Goal: Check status

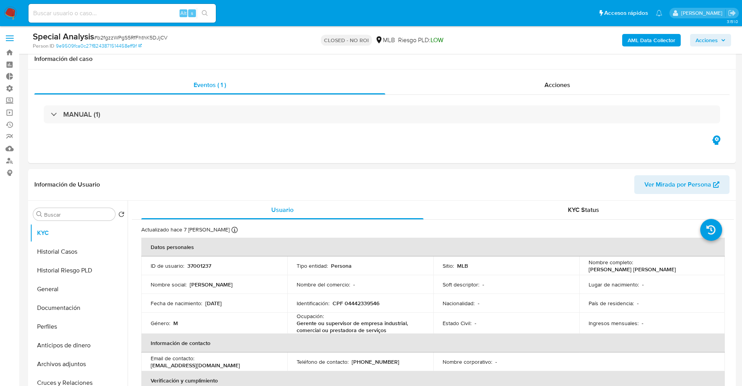
select select "10"
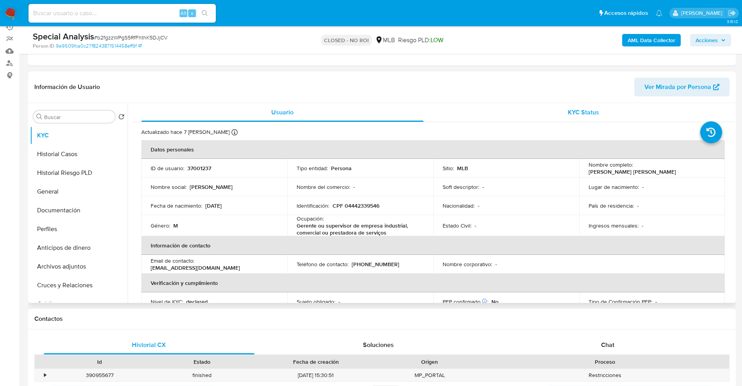
click at [556, 119] on div "KYC Status" at bounding box center [583, 112] width 282 height 19
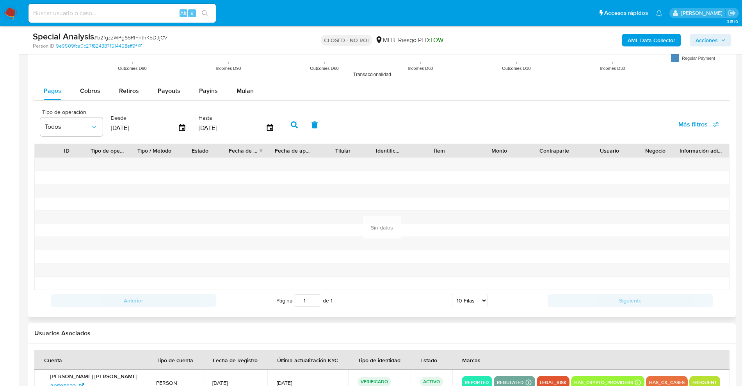
scroll to position [844, 0]
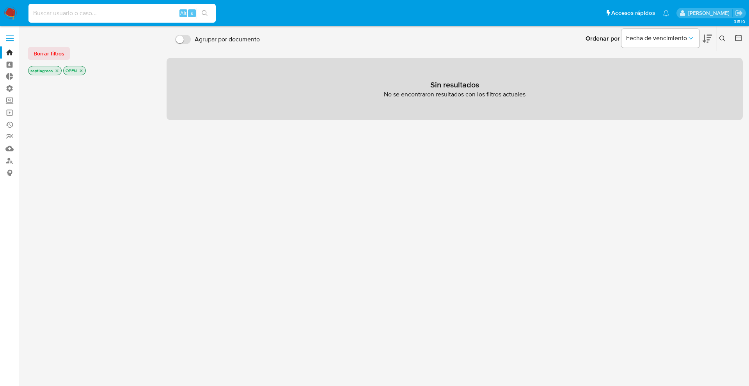
drag, startPoint x: 91, startPoint y: 12, endPoint x: 96, endPoint y: 8, distance: 6.9
click at [91, 12] on input at bounding box center [121, 13] width 187 height 10
paste input "169351272"
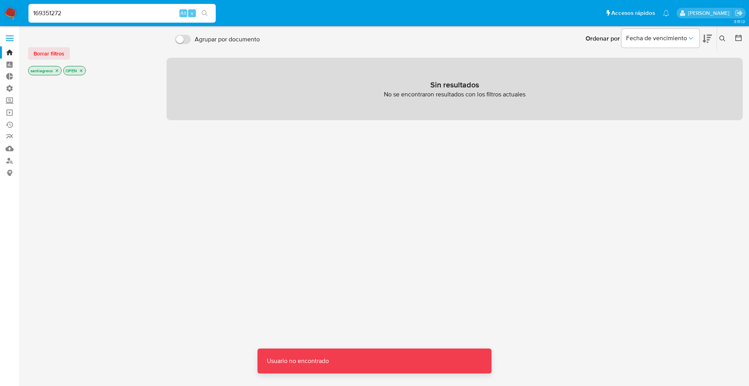
click at [100, 14] on input "169351272" at bounding box center [121, 13] width 187 height 10
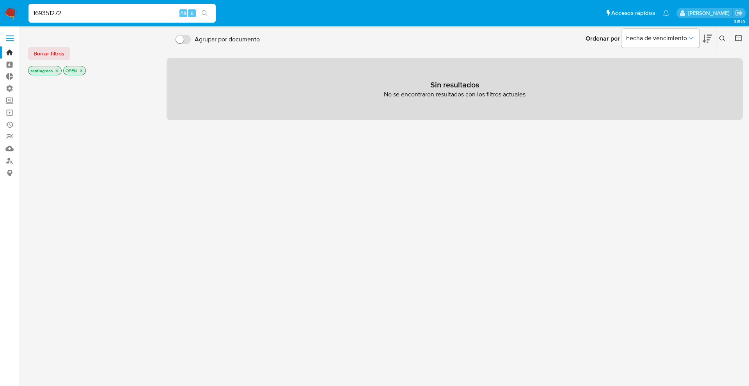
type input "169351272"
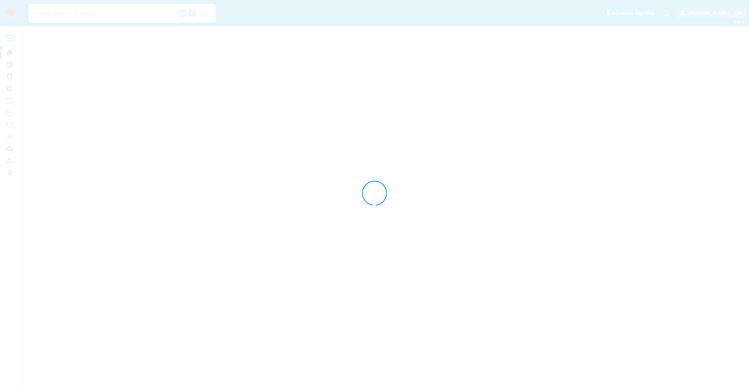
click at [103, 1] on div at bounding box center [374, 193] width 749 height 386
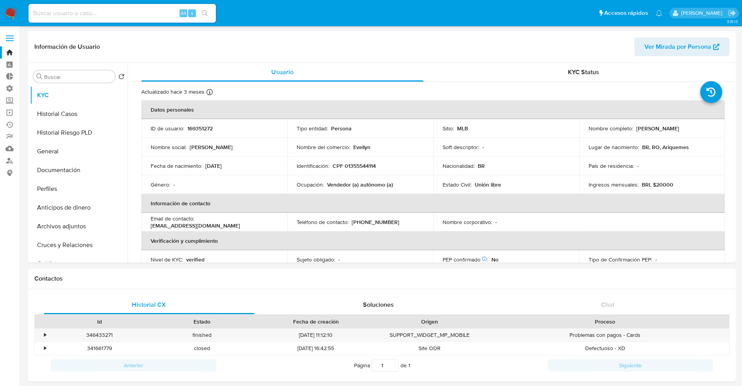
select select "10"
click at [570, 79] on div "KYC Status" at bounding box center [583, 72] width 282 height 19
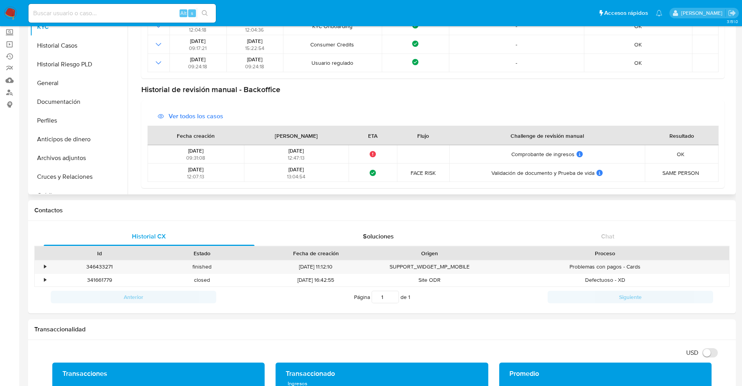
scroll to position [8, 0]
